Goal: Task Accomplishment & Management: Use online tool/utility

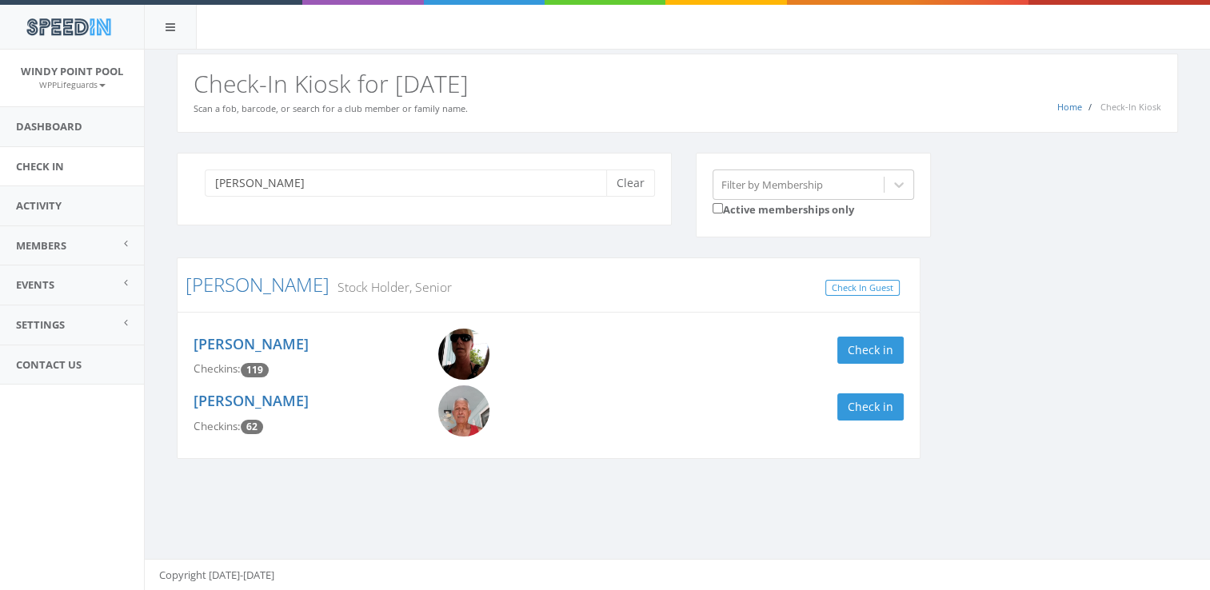
type input "[PERSON_NAME]"
click at [857, 334] on div "[PERSON_NAME] Checkins: 119 Check in" at bounding box center [549, 357] width 734 height 57
click at [857, 356] on button "Check in" at bounding box center [870, 350] width 66 height 27
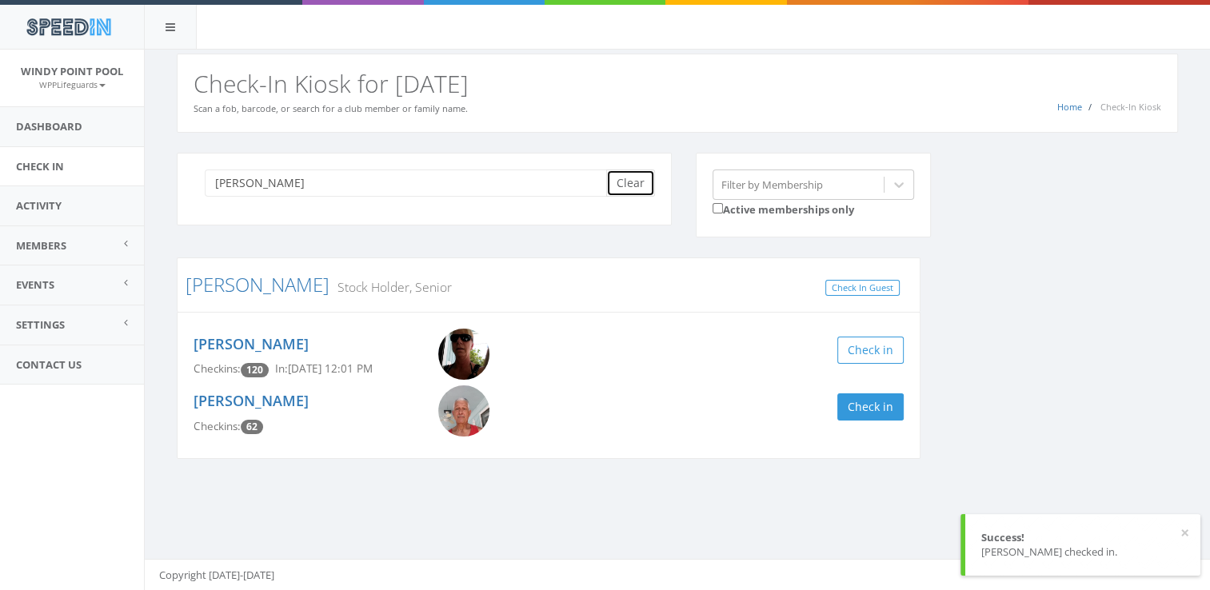
click at [632, 183] on button "Clear" at bounding box center [630, 183] width 49 height 27
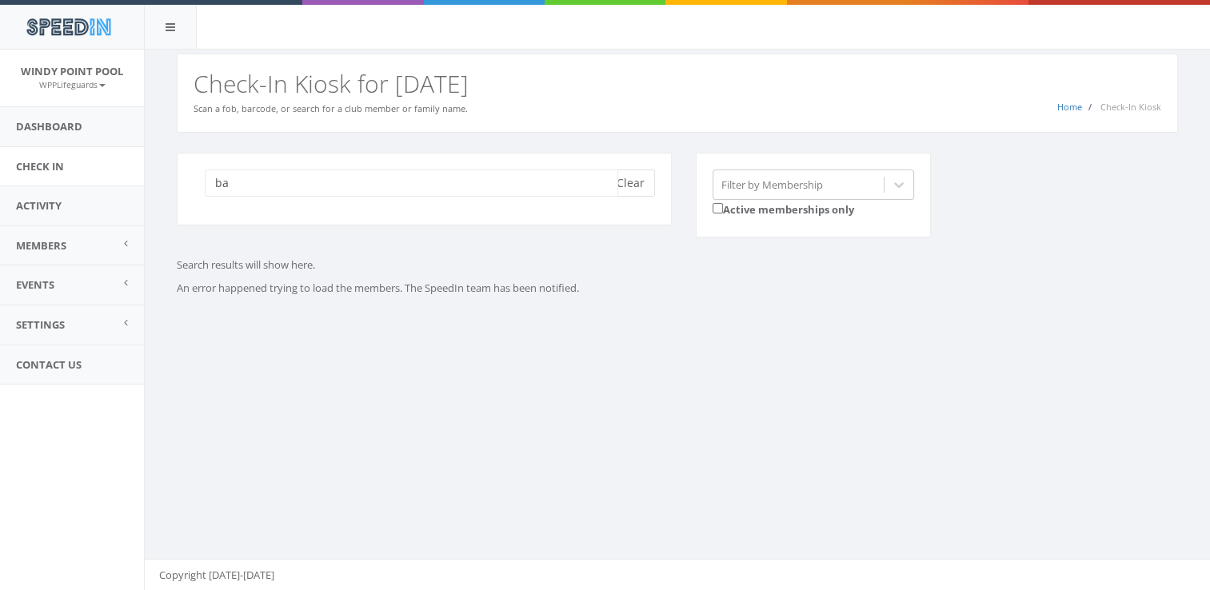
type input "b"
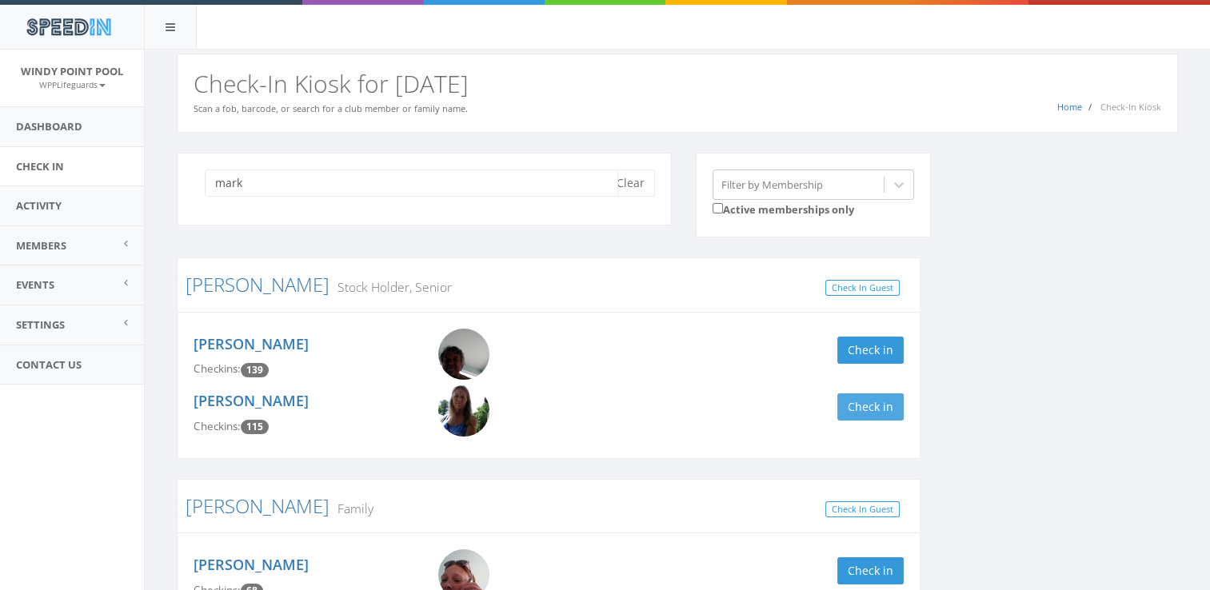
type input "mark"
click at [887, 408] on button "Check in" at bounding box center [870, 406] width 66 height 27
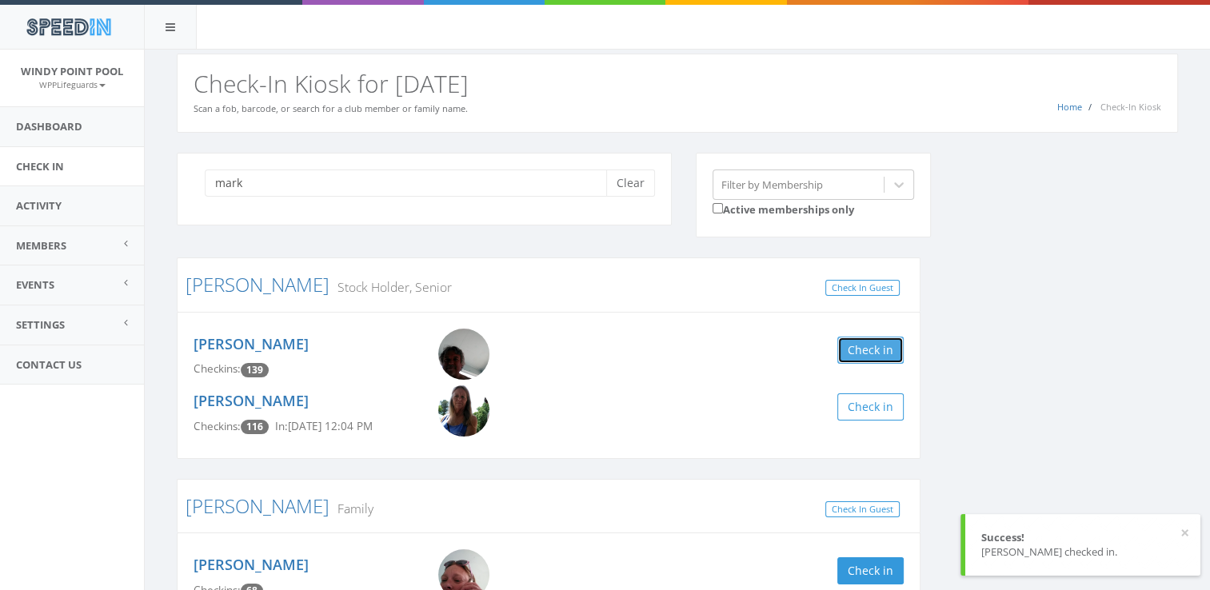
click at [844, 356] on button "Check in" at bounding box center [870, 350] width 66 height 27
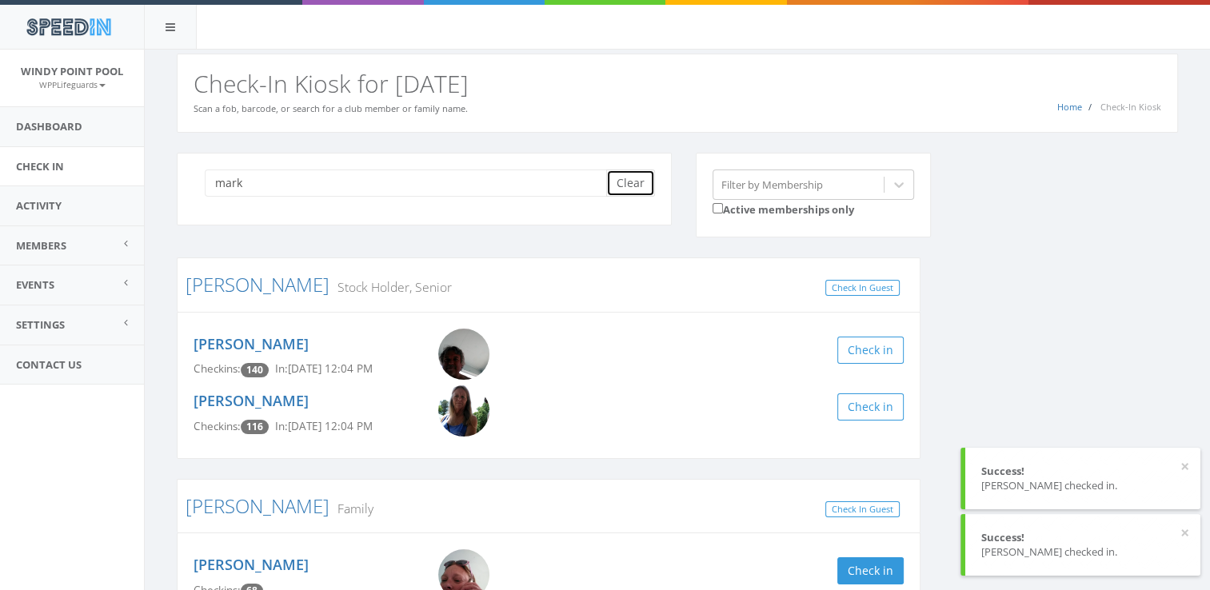
click at [635, 182] on button "Clear" at bounding box center [630, 183] width 49 height 27
